Goal: Navigation & Orientation: Find specific page/section

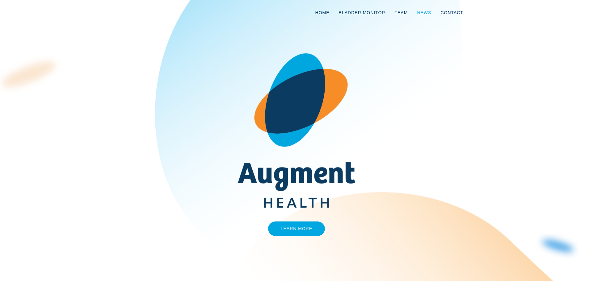
click at [428, 13] on link "News" at bounding box center [423, 12] width 23 height 20
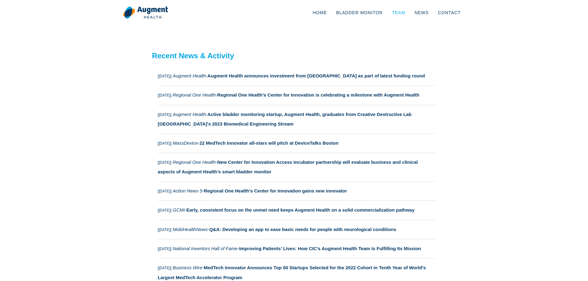
click at [401, 11] on link "Team" at bounding box center [399, 12] width 23 height 20
